Goal: Task Accomplishment & Management: Use online tool/utility

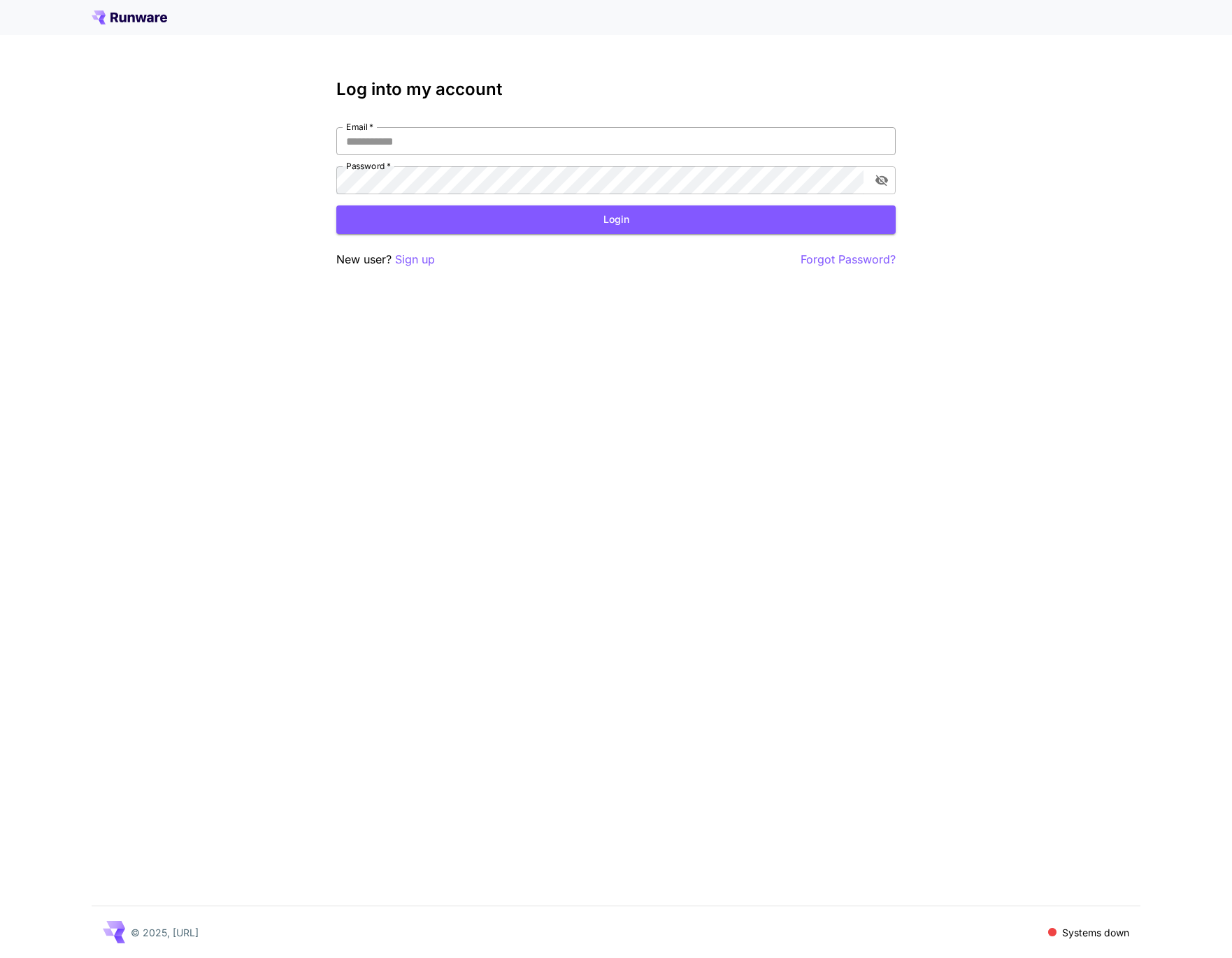
click at [449, 142] on input "Email   *" at bounding box center [616, 141] width 559 height 28
type input "**********"
click at [577, 225] on button "Login" at bounding box center [616, 220] width 559 height 28
